Goal: Task Accomplishment & Management: Manage account settings

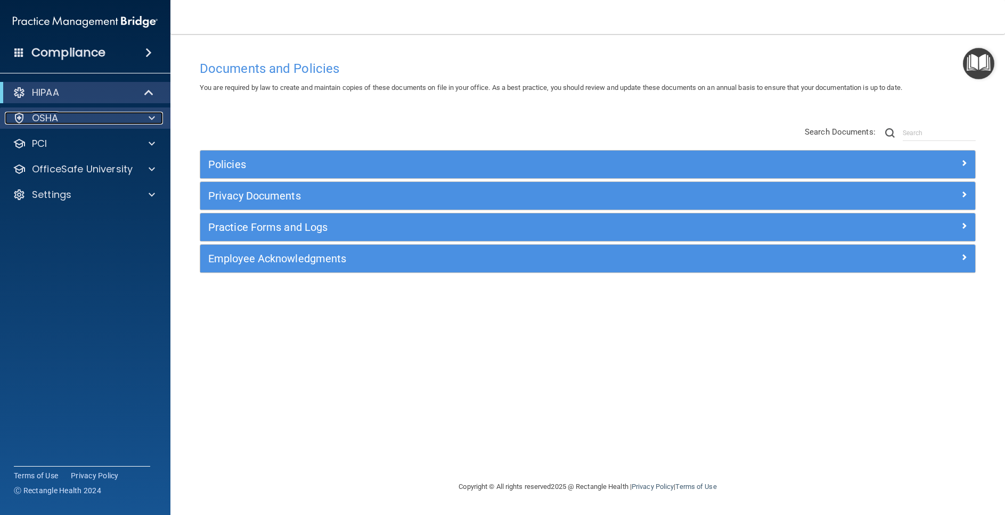
click at [83, 112] on div "OSHA" at bounding box center [71, 118] width 132 height 13
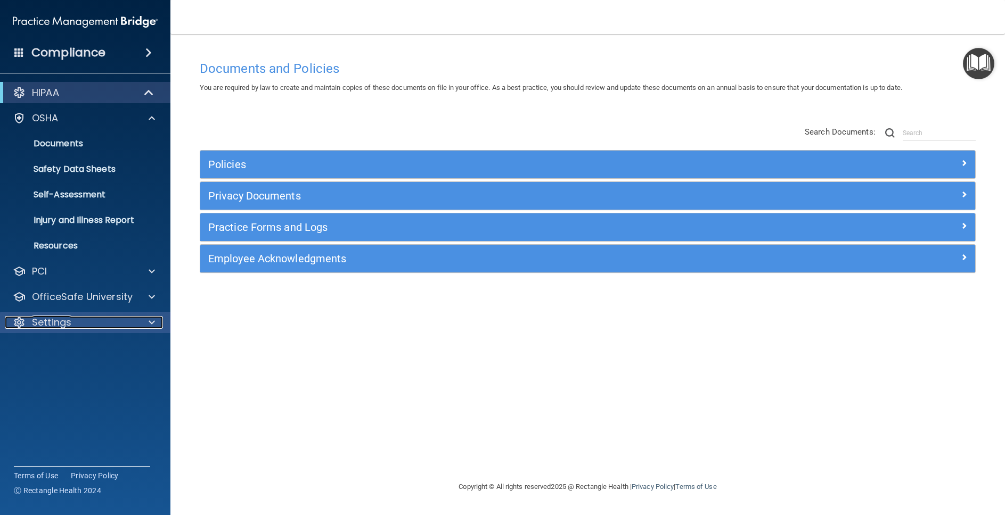
click at [80, 320] on div "Settings" at bounding box center [71, 322] width 132 height 13
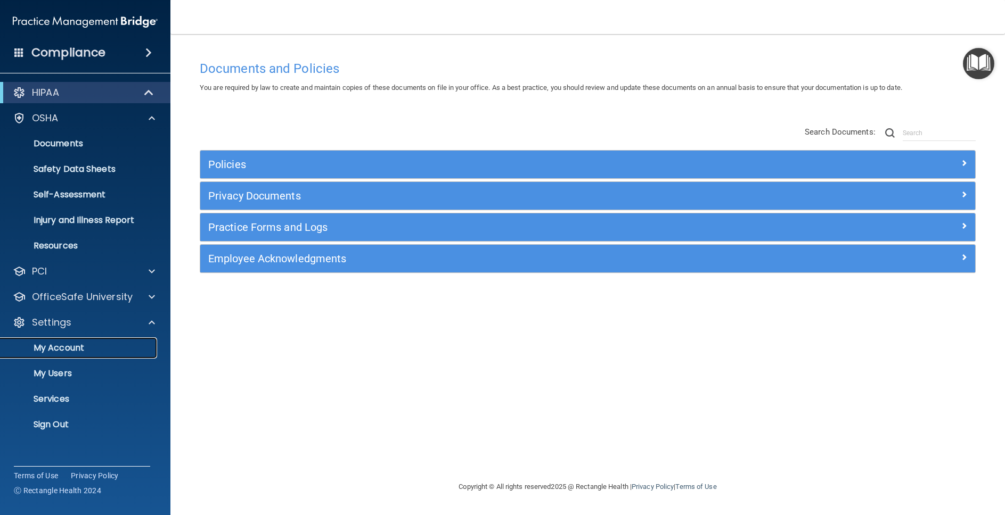
click at [77, 348] on p "My Account" at bounding box center [79, 348] width 145 height 11
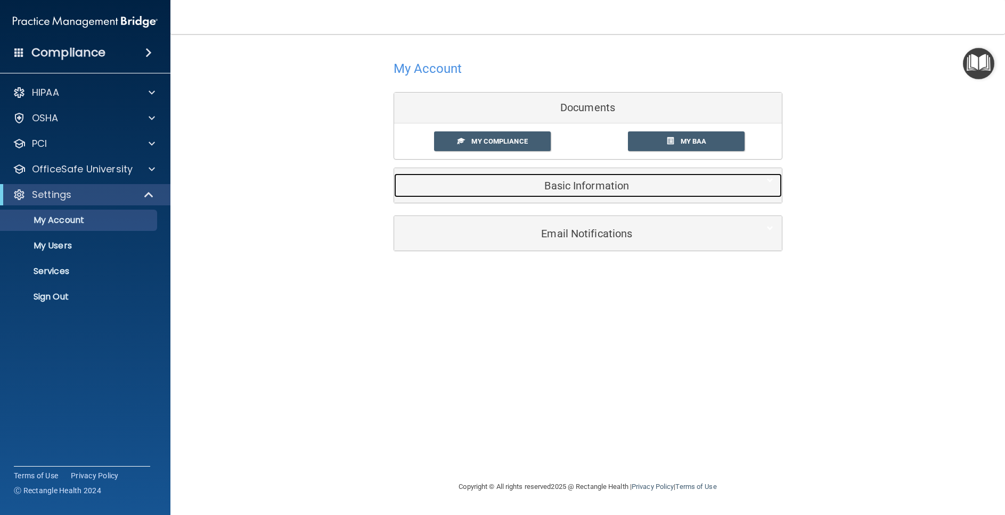
click at [529, 185] on h5 "Basic Information" at bounding box center [571, 186] width 339 height 12
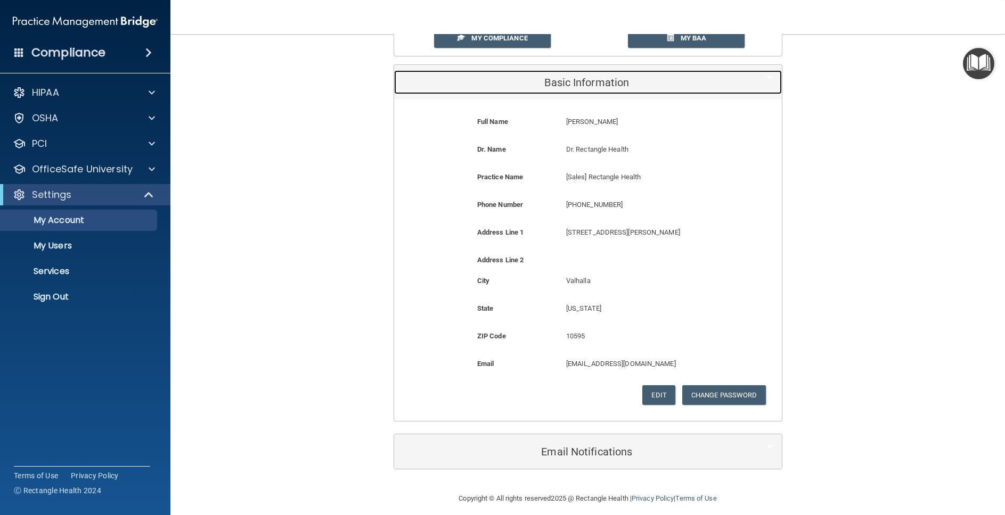
scroll to position [112, 0]
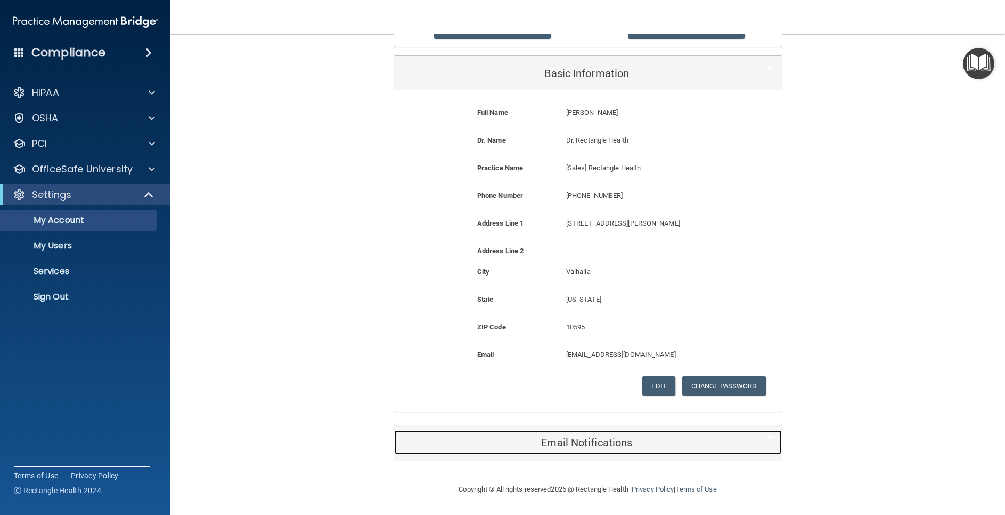
click at [698, 454] on div "Email Notifications" at bounding box center [571, 443] width 355 height 24
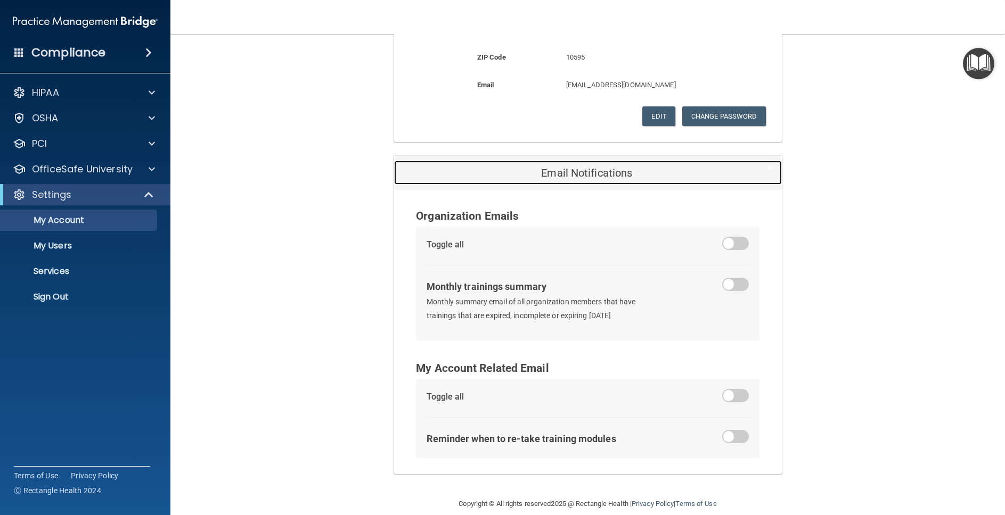
scroll to position [389, 0]
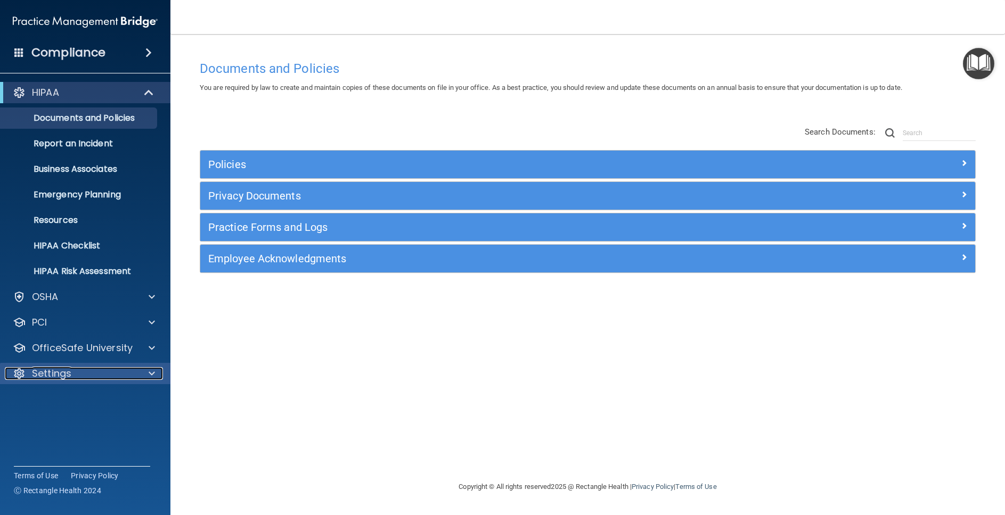
click at [128, 374] on div "Settings" at bounding box center [71, 373] width 132 height 13
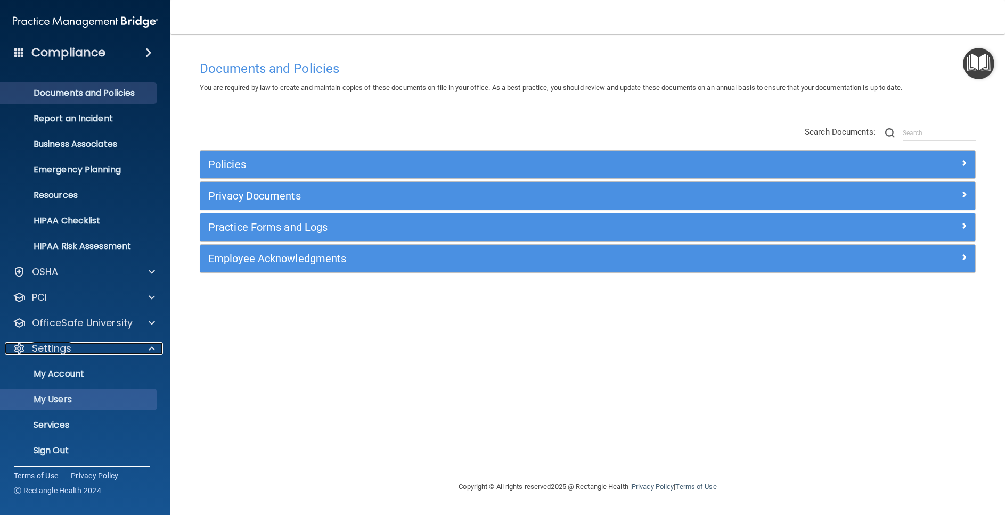
scroll to position [29, 0]
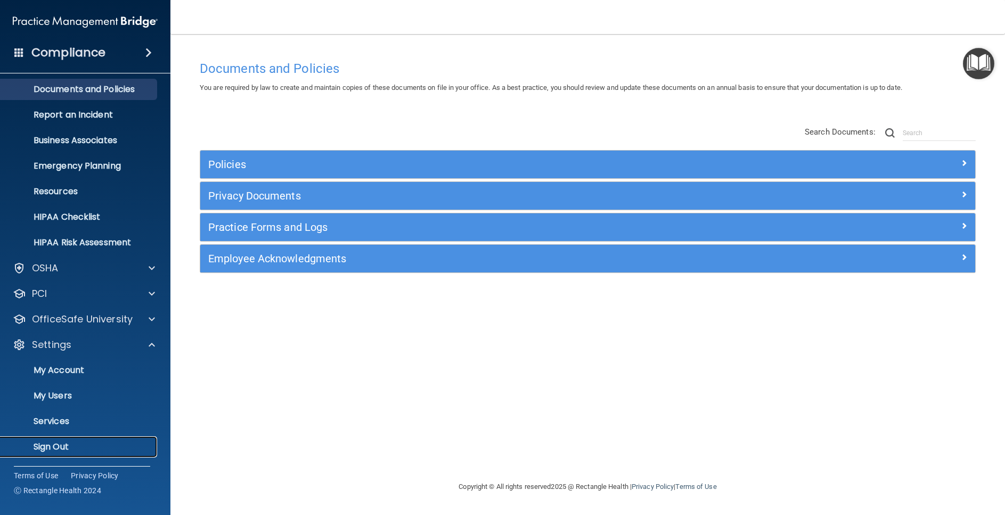
click at [88, 440] on link "Sign Out" at bounding box center [73, 447] width 168 height 21
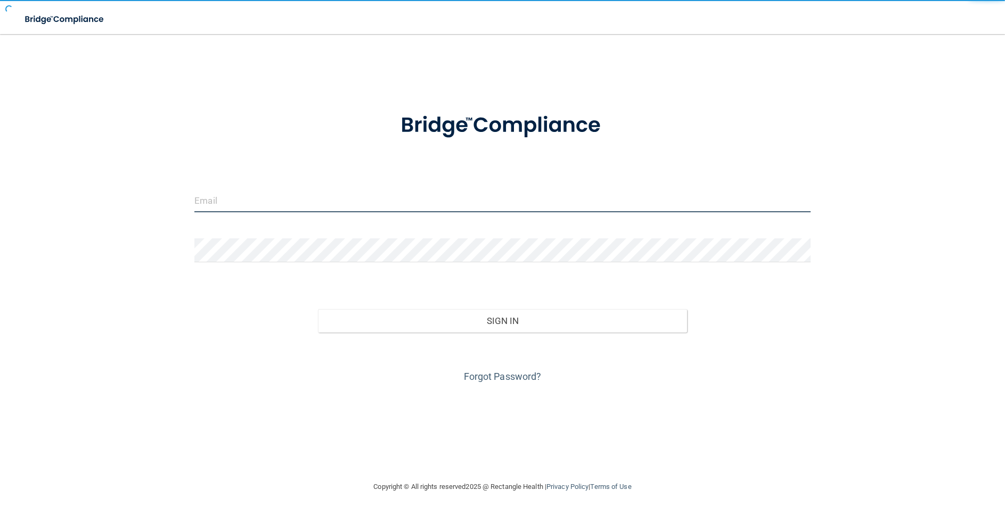
type input "awarren@rectanglehealth.com"
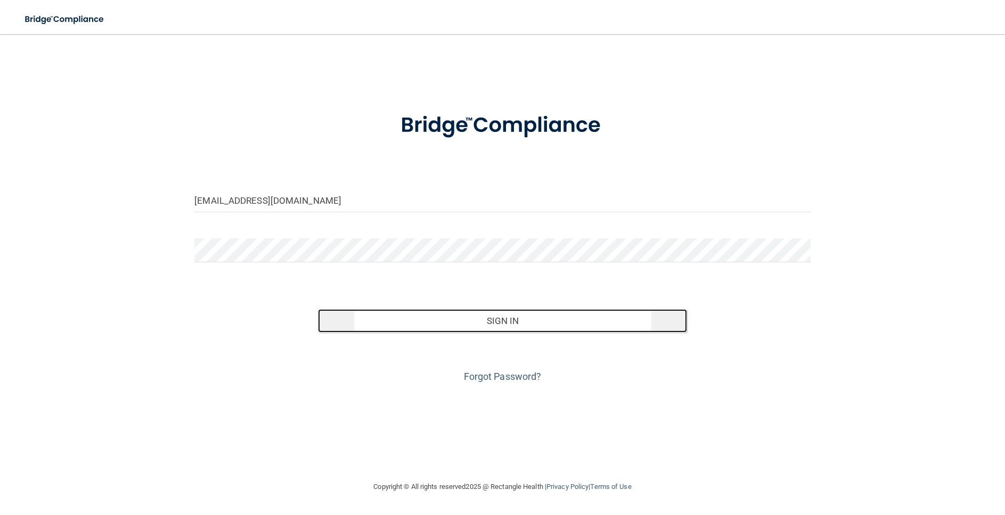
click at [471, 328] on button "Sign In" at bounding box center [502, 320] width 369 height 23
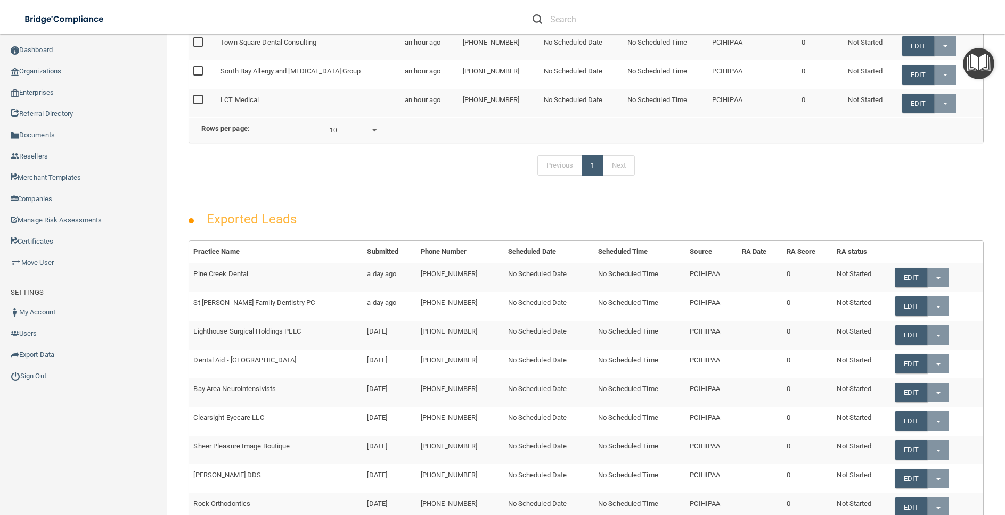
scroll to position [205, 0]
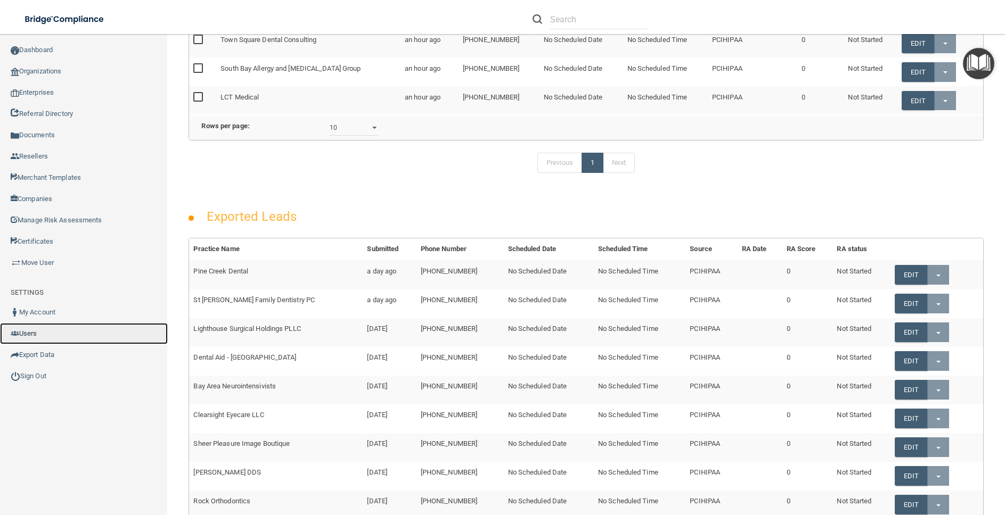
click at [43, 333] on link "Users" at bounding box center [84, 333] width 168 height 21
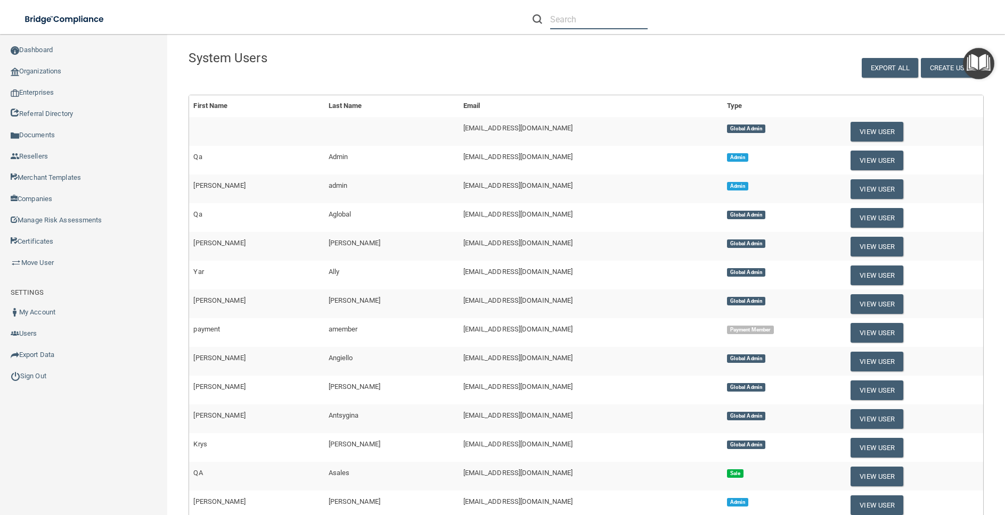
click at [583, 20] on input "text" at bounding box center [598, 20] width 97 height 20
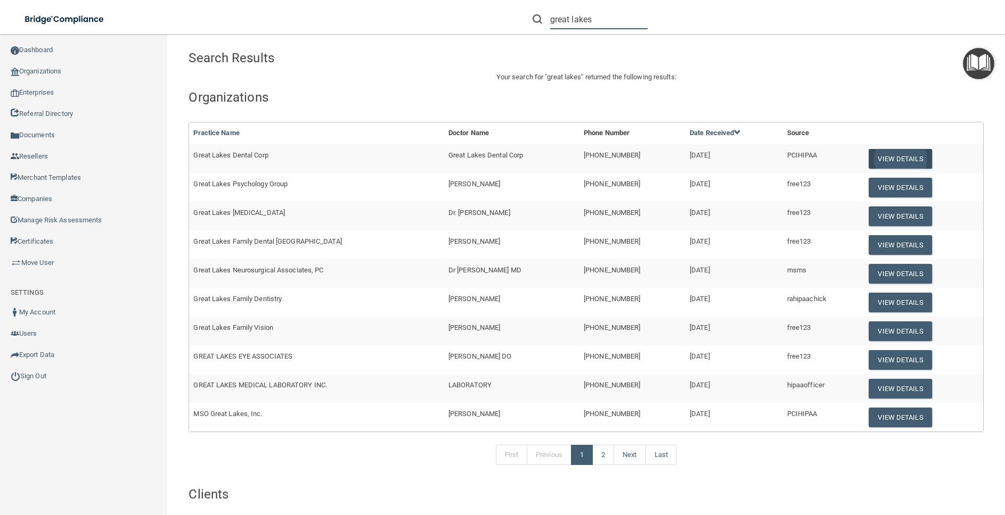
type input "great lakes"
click at [899, 156] on button "View Details" at bounding box center [899, 159] width 63 height 20
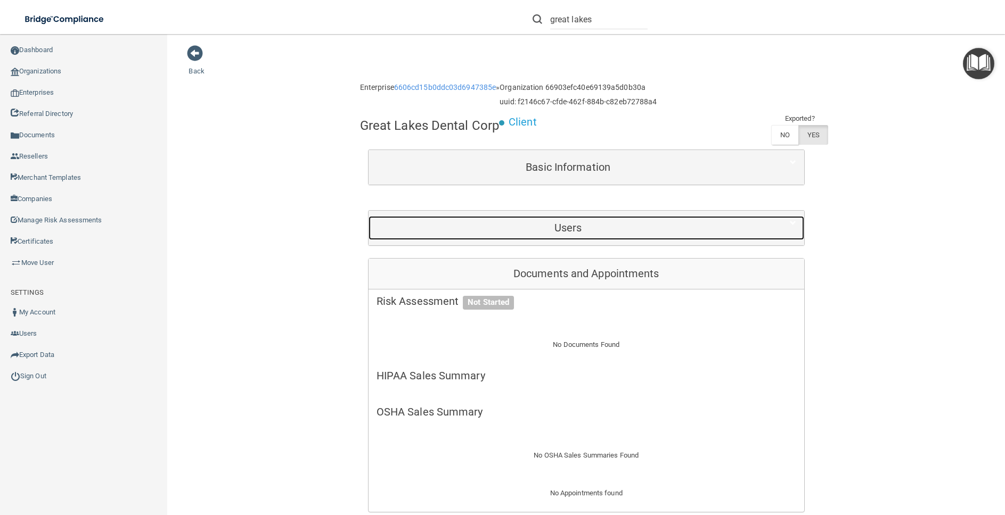
click at [653, 228] on h5 "Users" at bounding box center [567, 228] width 383 height 12
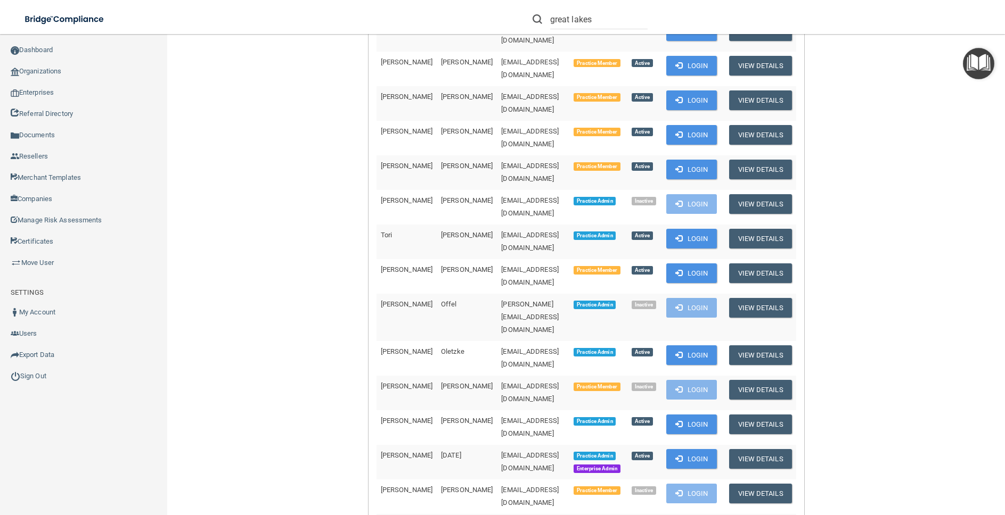
scroll to position [492, 0]
click at [679, 449] on button "Login" at bounding box center [691, 459] width 51 height 20
click at [693, 414] on button "Login" at bounding box center [691, 424] width 51 height 20
click at [687, 345] on button "Login" at bounding box center [691, 355] width 51 height 20
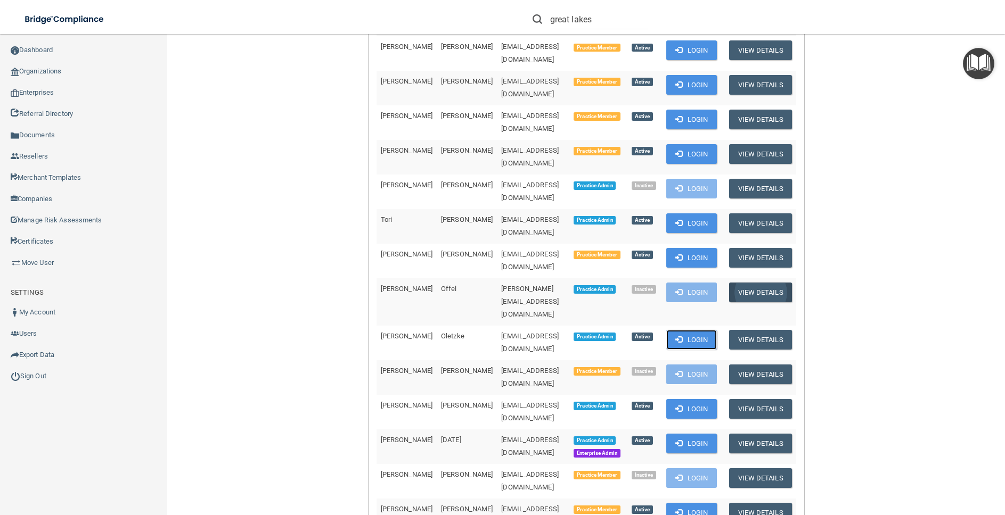
scroll to position [508, 0]
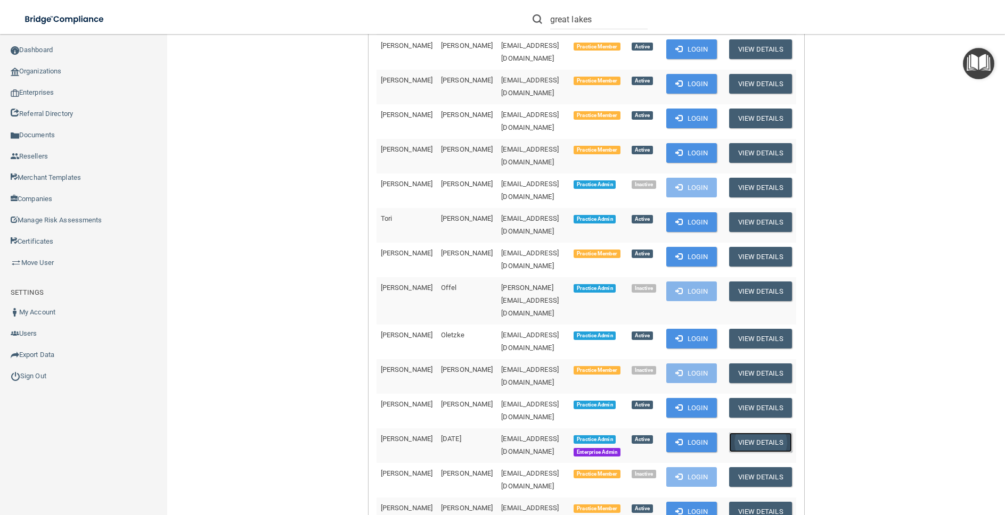
click at [756, 433] on button "View Details" at bounding box center [760, 443] width 63 height 20
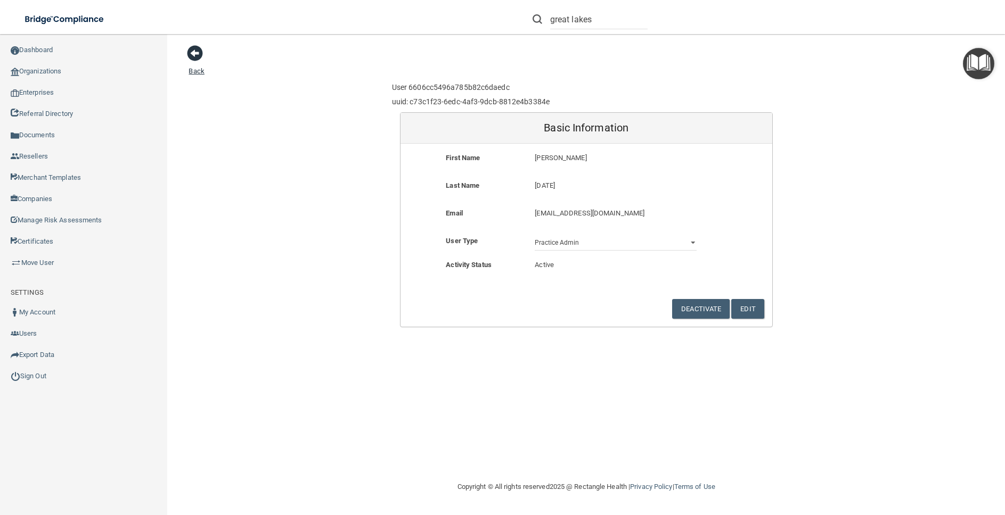
click at [199, 52] on span at bounding box center [195, 53] width 16 height 16
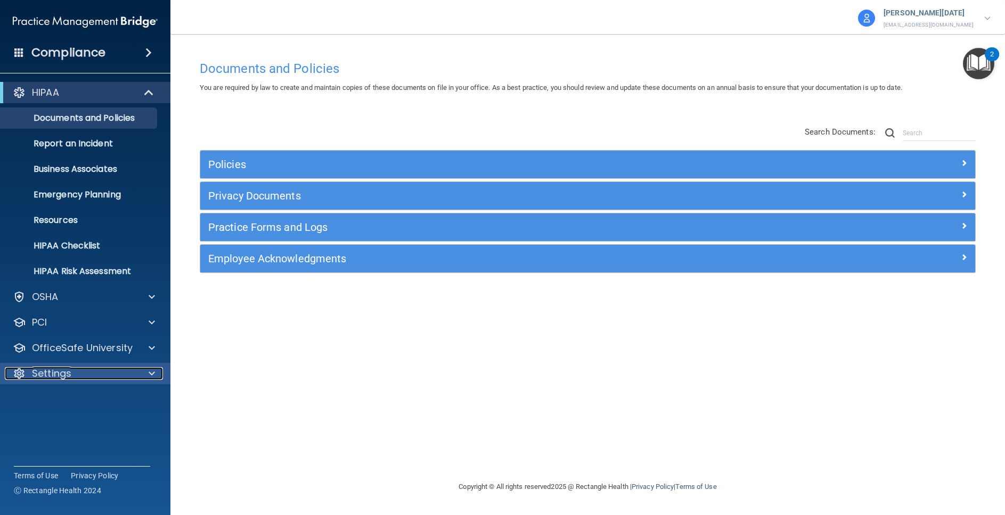
click at [70, 374] on p "Settings" at bounding box center [51, 373] width 39 height 13
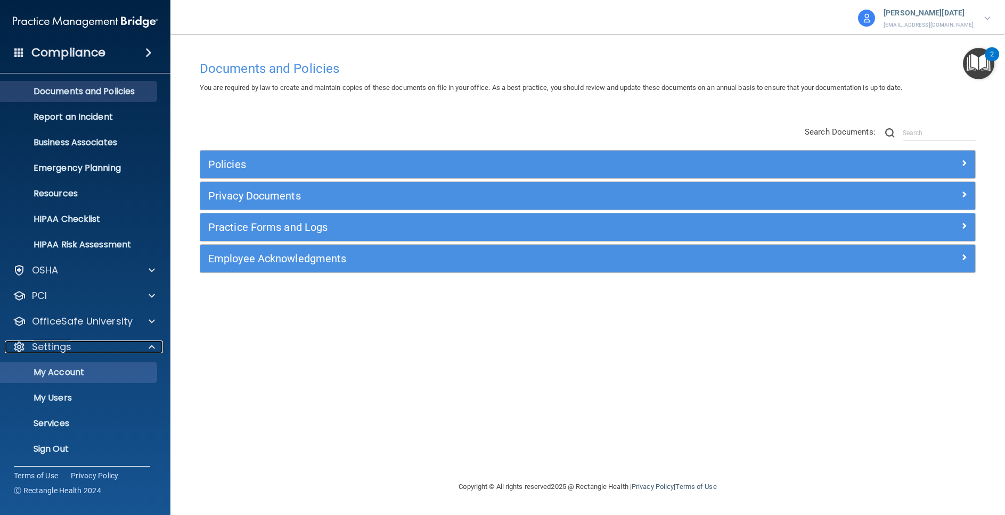
scroll to position [29, 0]
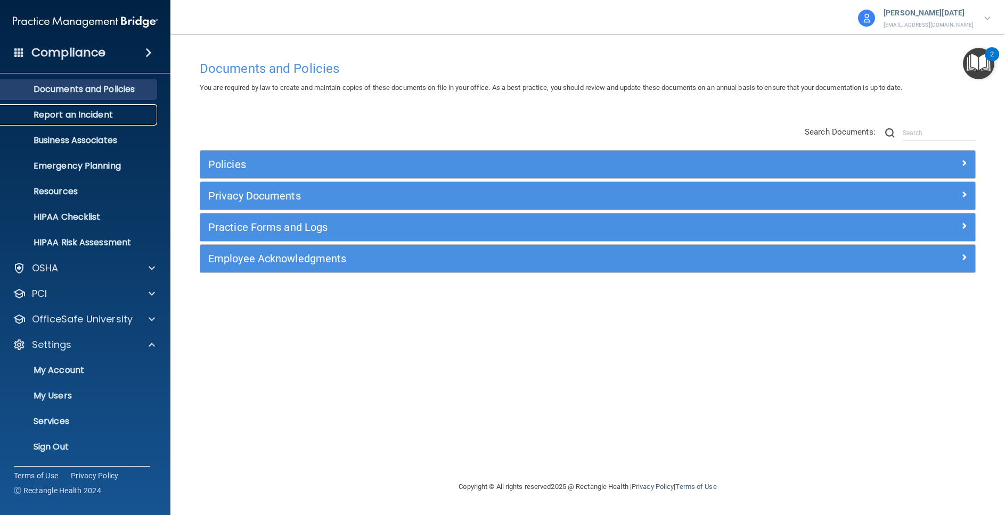
click at [77, 110] on p "Report an Incident" at bounding box center [79, 115] width 145 height 11
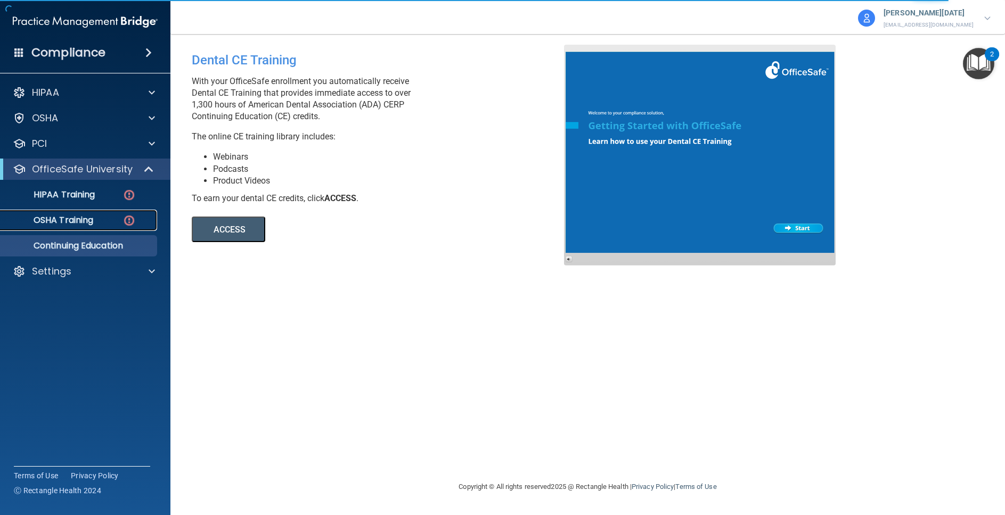
click at [84, 216] on p "OSHA Training" at bounding box center [50, 220] width 86 height 11
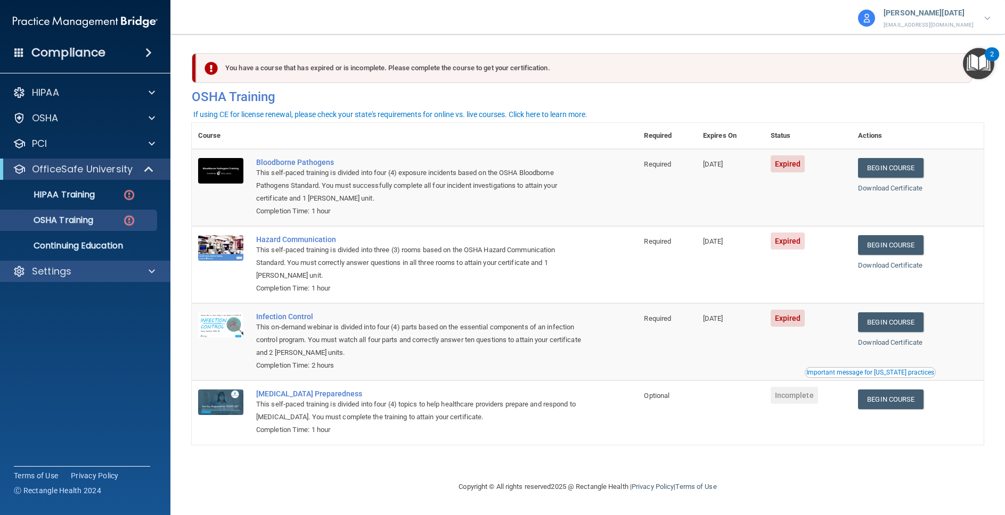
click at [78, 278] on div "Settings" at bounding box center [85, 271] width 171 height 21
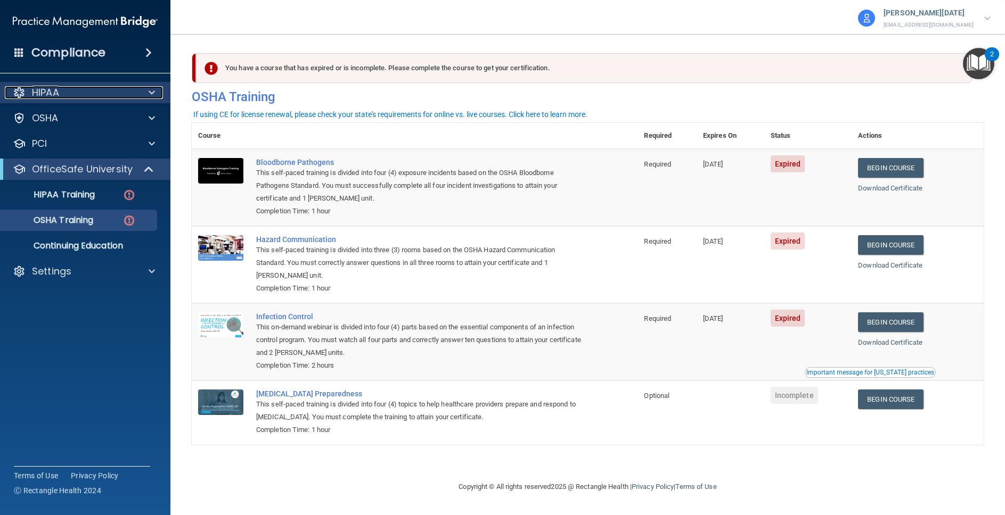
click at [118, 96] on div "HIPAA" at bounding box center [71, 92] width 132 height 13
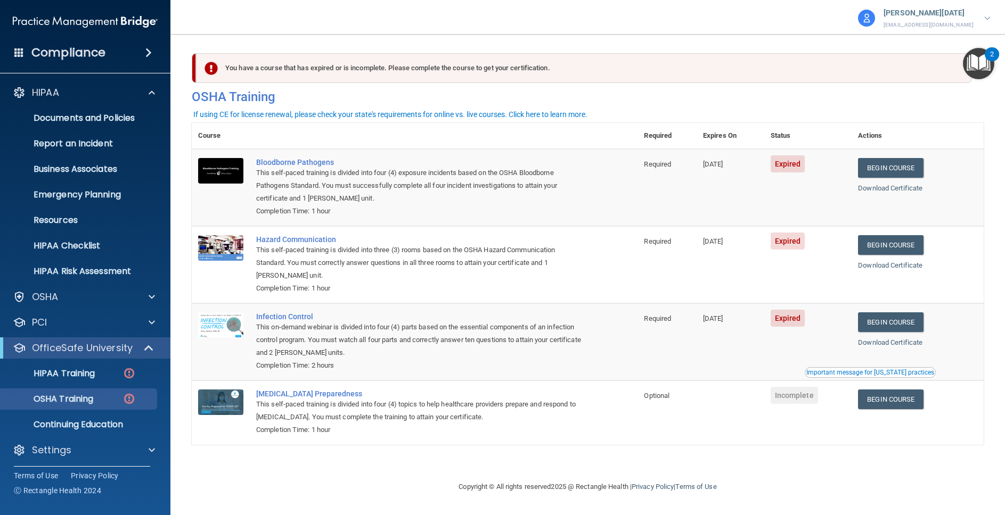
click at [86, 52] on h4 "Compliance" at bounding box center [68, 52] width 74 height 15
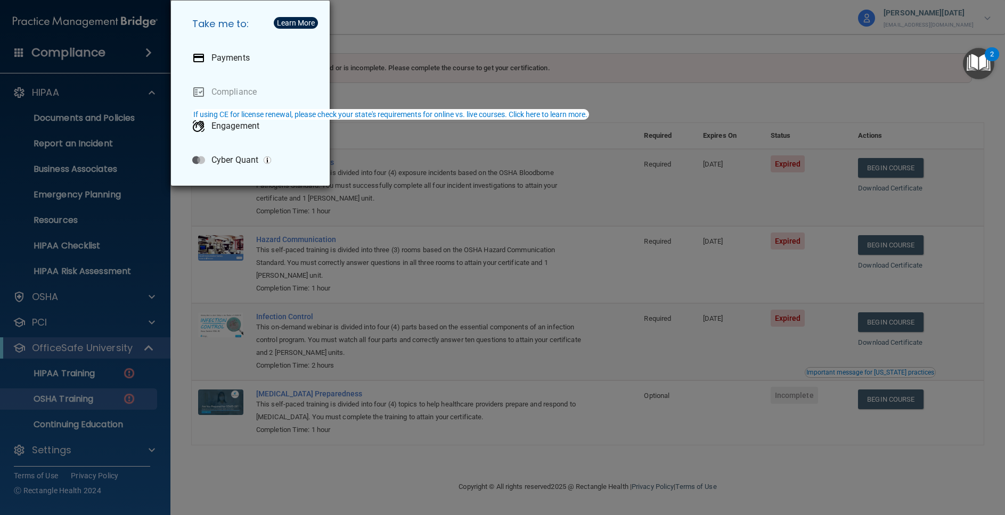
click at [86, 52] on div "Take me to: Payments Compliance Engagement Cyber Quant" at bounding box center [502, 257] width 1005 height 515
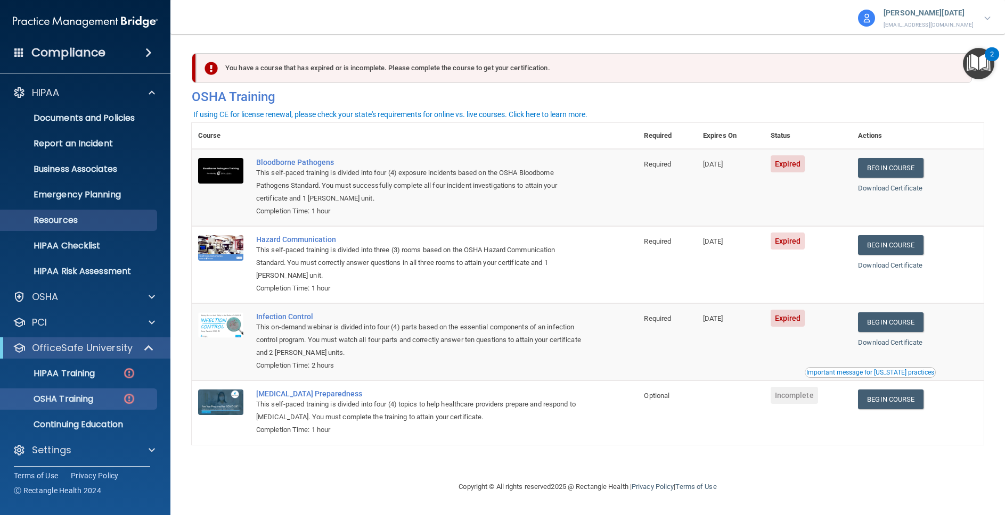
scroll to position [3, 0]
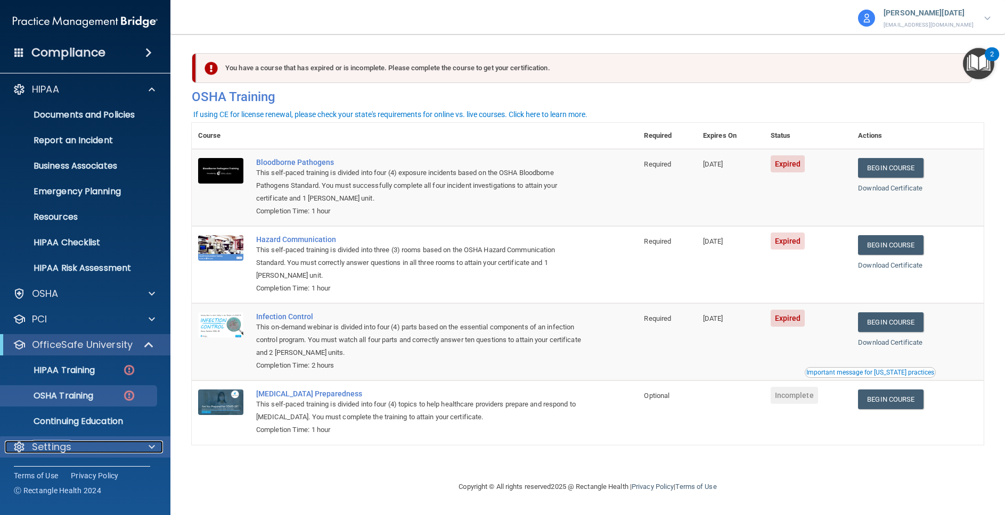
click at [83, 453] on div "Settings" at bounding box center [71, 447] width 132 height 13
click at [63, 449] on p "Settings" at bounding box center [51, 447] width 39 height 13
click at [139, 446] on div at bounding box center [150, 447] width 27 height 13
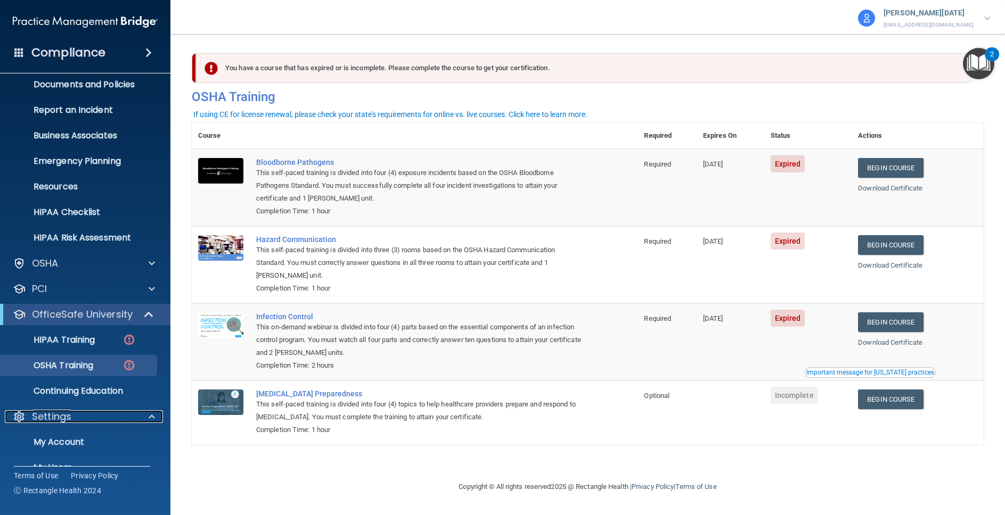
scroll to position [105, 0]
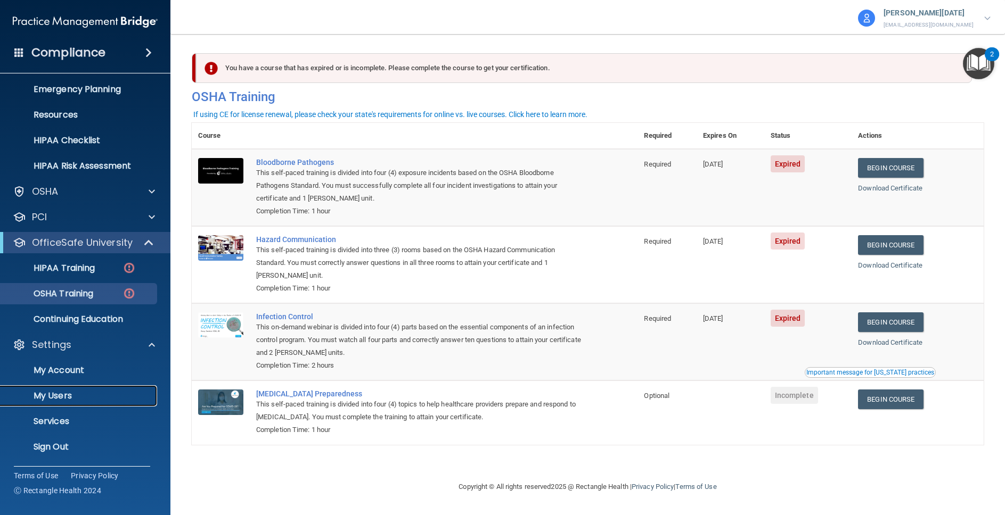
click at [58, 399] on p "My Users" at bounding box center [79, 396] width 145 height 11
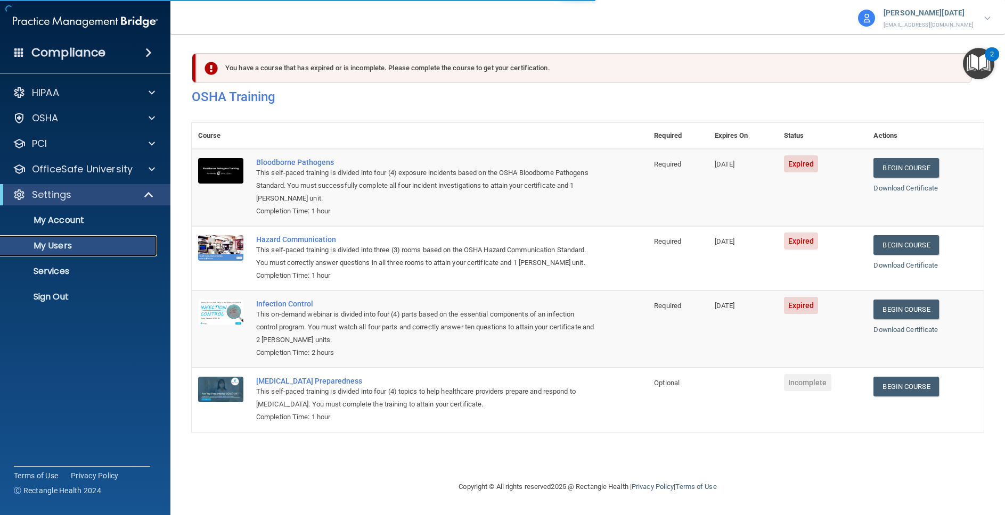
select select "20"
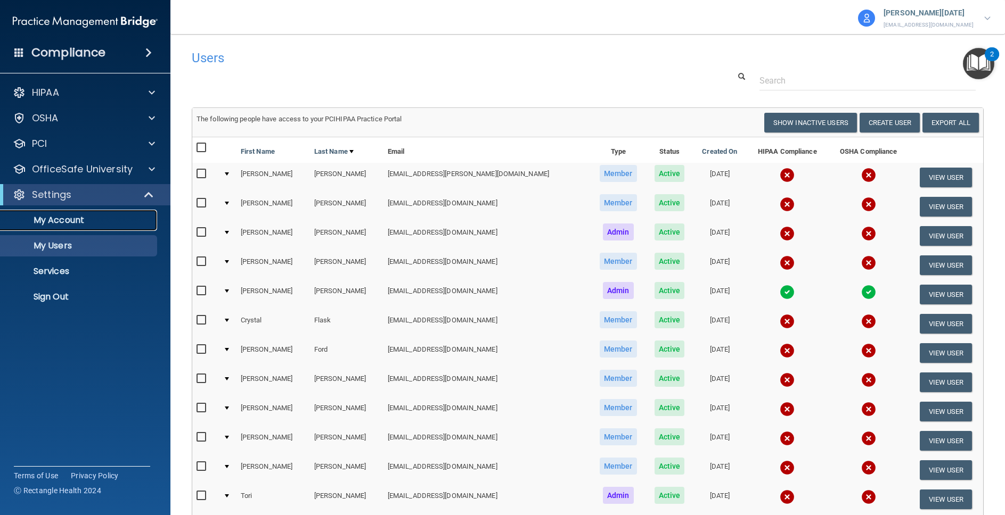
click at [78, 220] on p "My Account" at bounding box center [79, 220] width 145 height 11
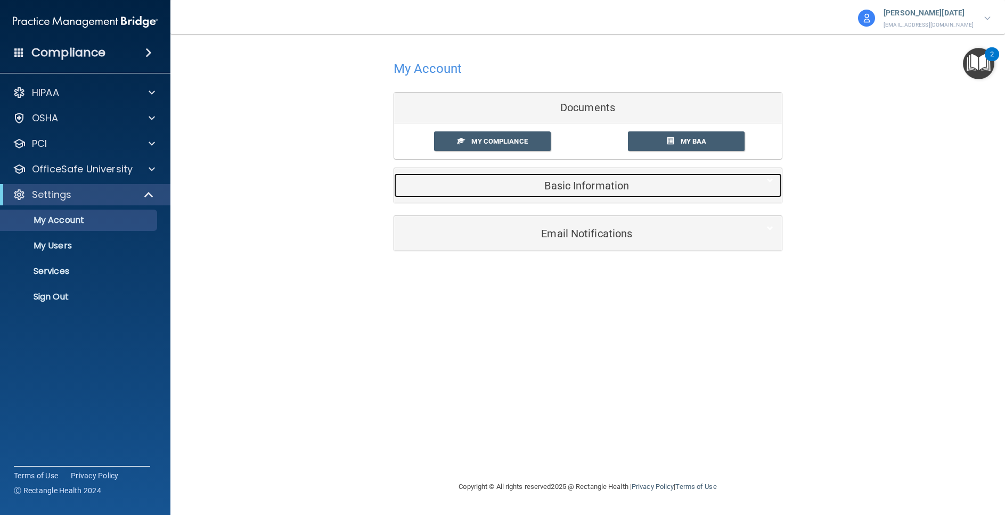
click at [589, 185] on h5 "Basic Information" at bounding box center [571, 186] width 339 height 12
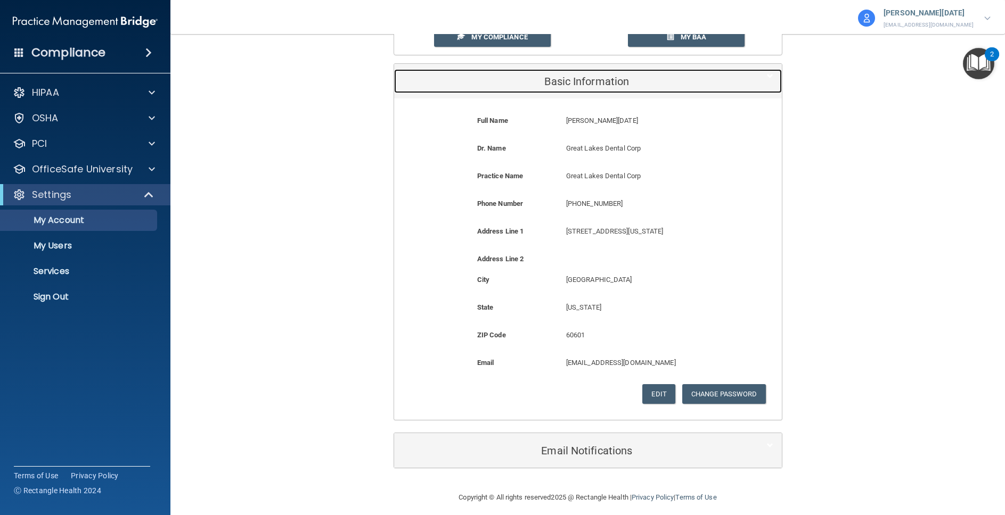
scroll to position [112, 0]
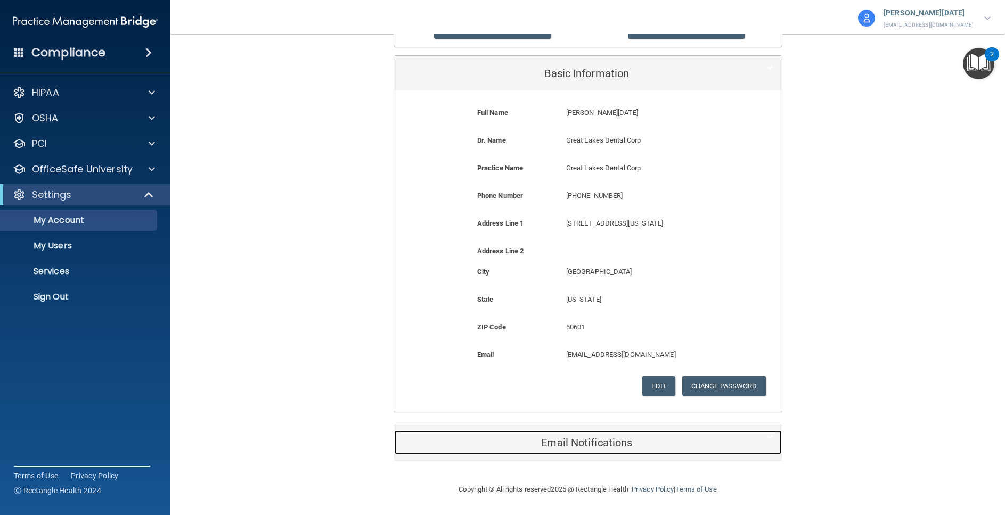
click at [613, 447] on h5 "Email Notifications" at bounding box center [571, 443] width 339 height 12
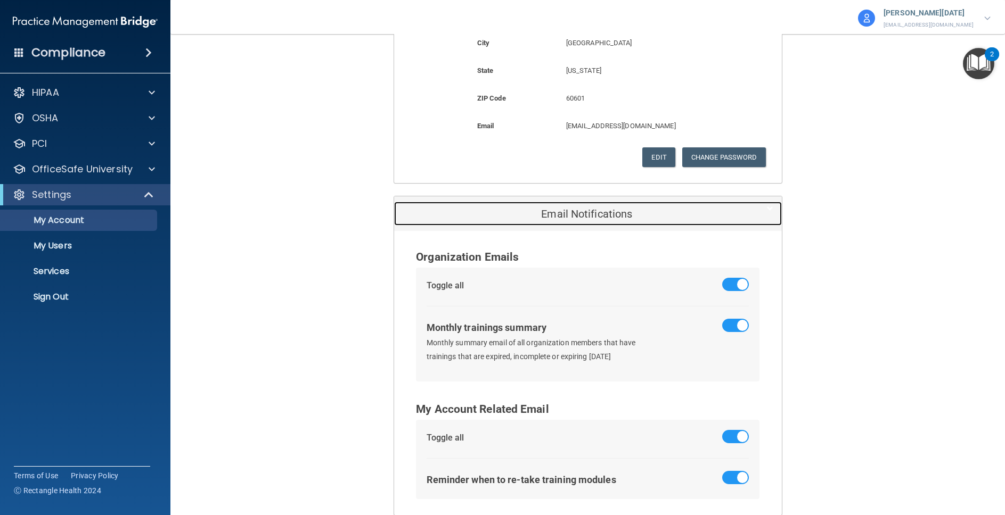
scroll to position [397, 0]
